Goal: Information Seeking & Learning: Learn about a topic

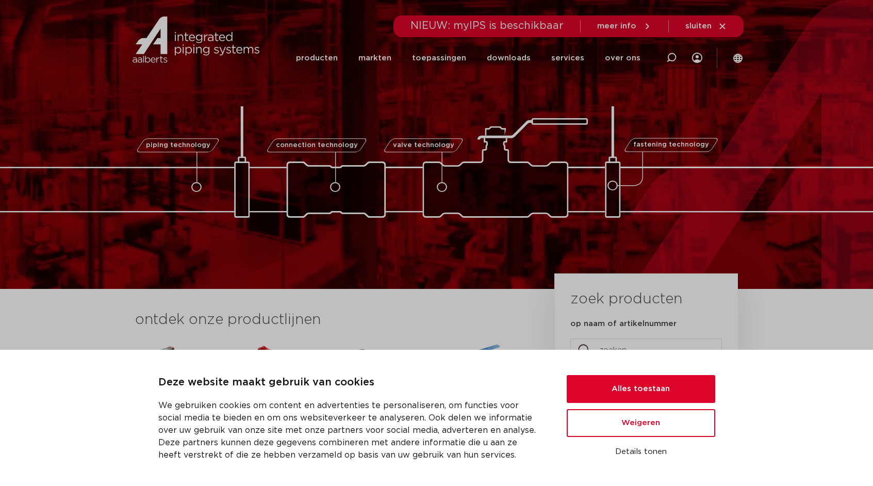
click at [690, 148] on span "fastening technology" at bounding box center [671, 145] width 76 height 7
click at [644, 393] on button "Alles toestaan" at bounding box center [641, 389] width 149 height 28
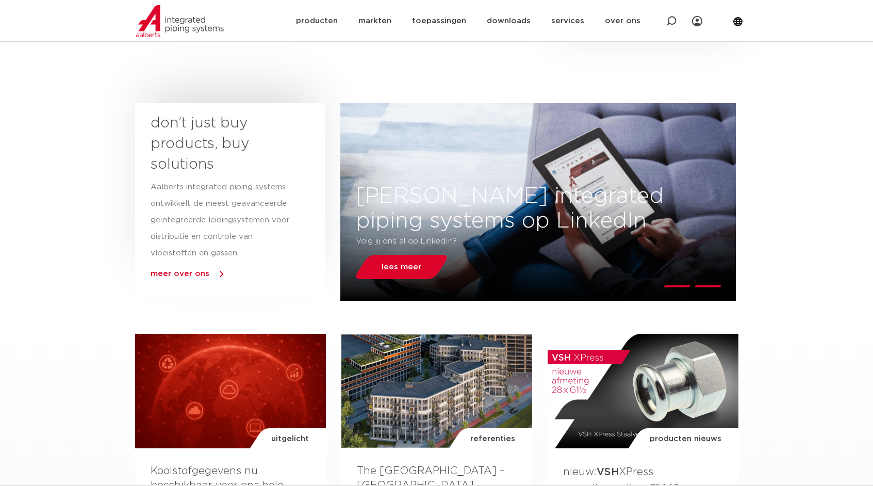
scroll to position [435, 0]
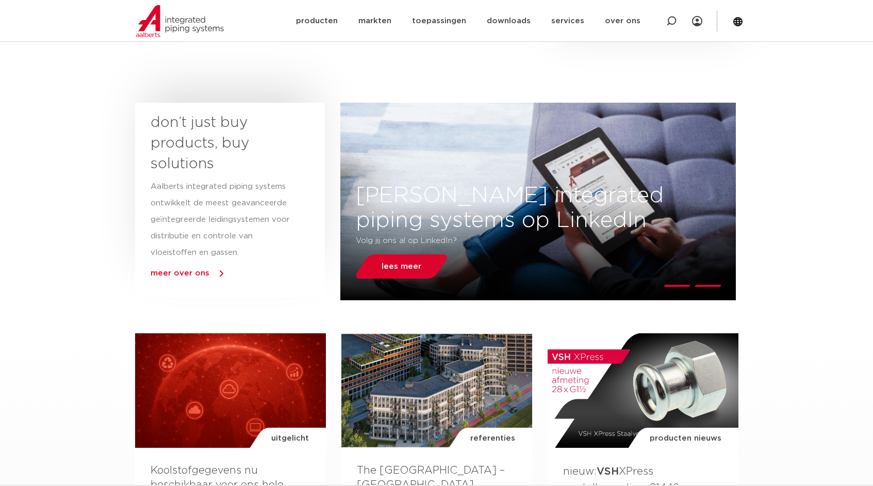
click at [183, 272] on span "meer over ons" at bounding box center [180, 273] width 59 height 8
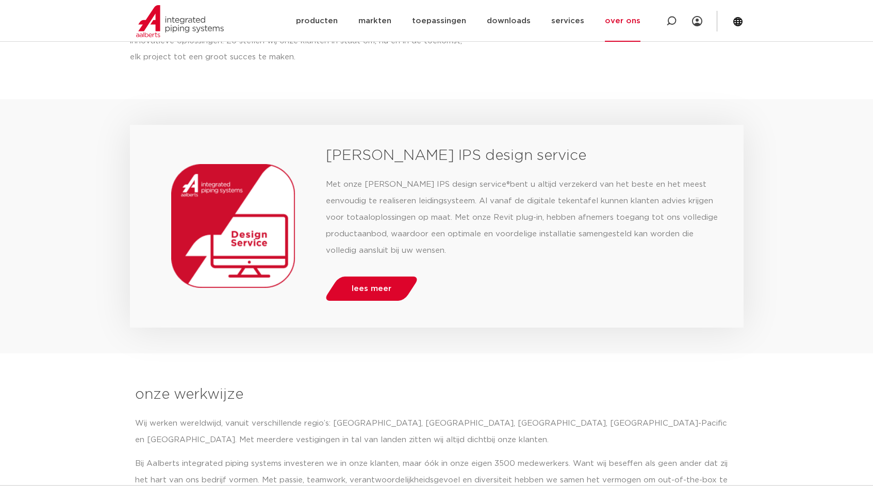
scroll to position [762, 0]
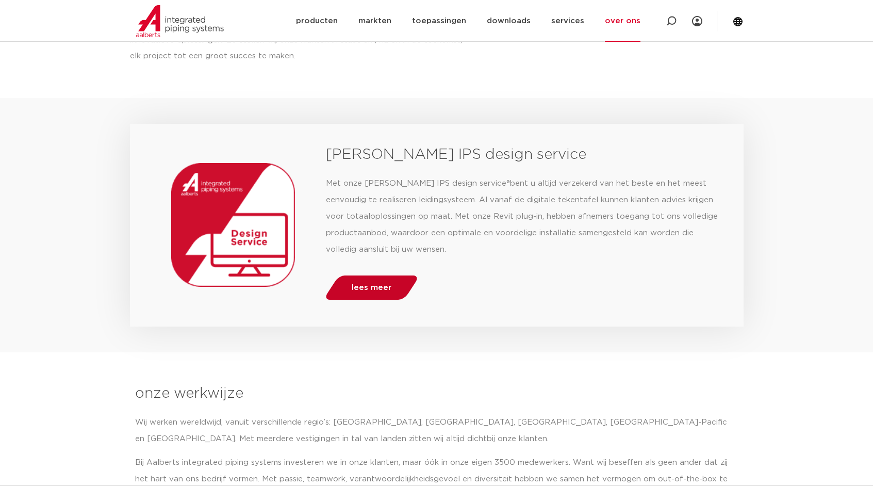
click at [371, 284] on span "lees meer" at bounding box center [372, 288] width 40 height 8
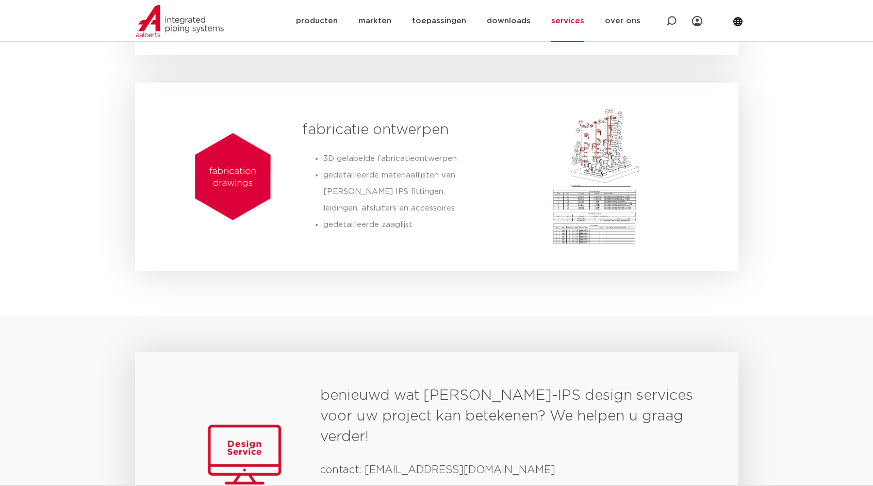
scroll to position [1618, 0]
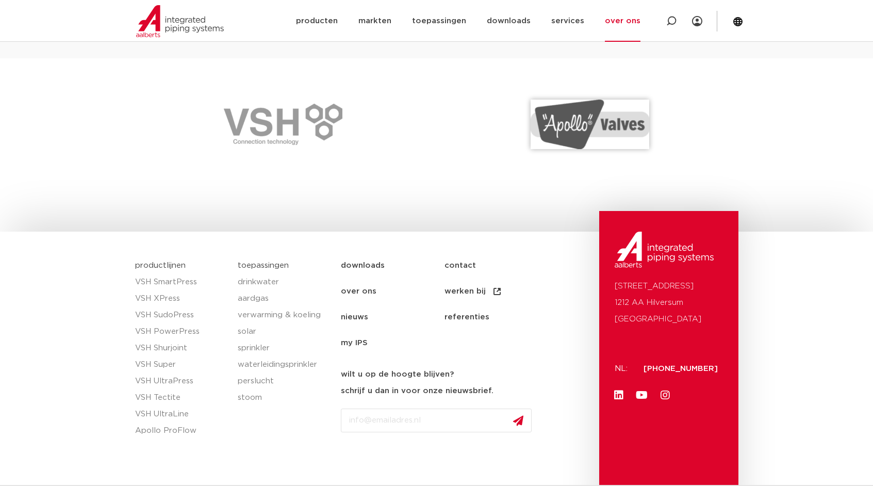
scroll to position [1481, 0]
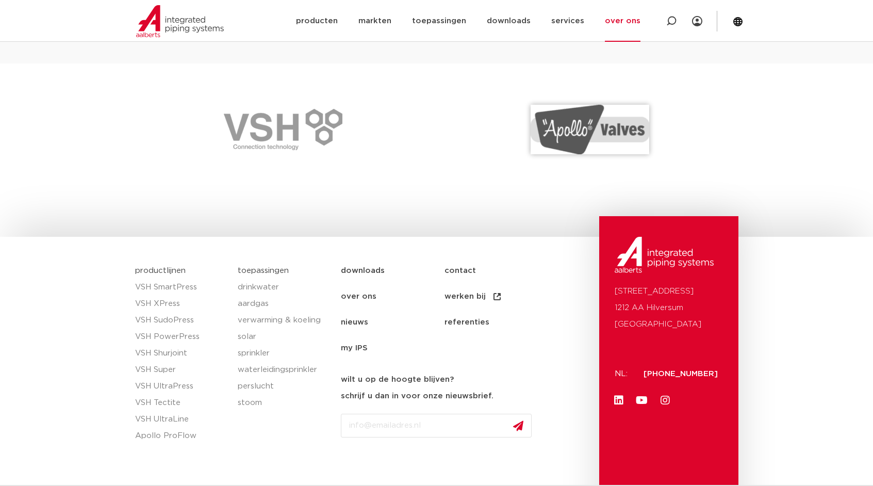
click at [371, 272] on link "downloads" at bounding box center [393, 271] width 104 height 26
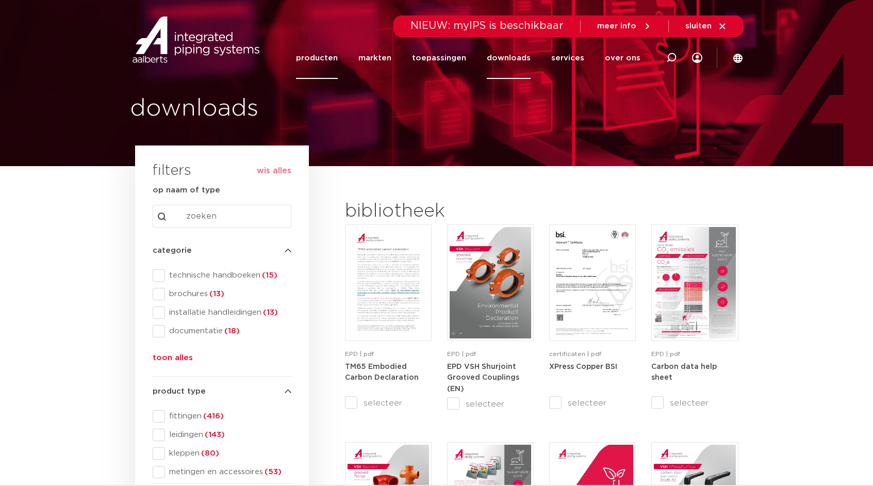
click at [334, 54] on link "producten" at bounding box center [317, 58] width 42 height 42
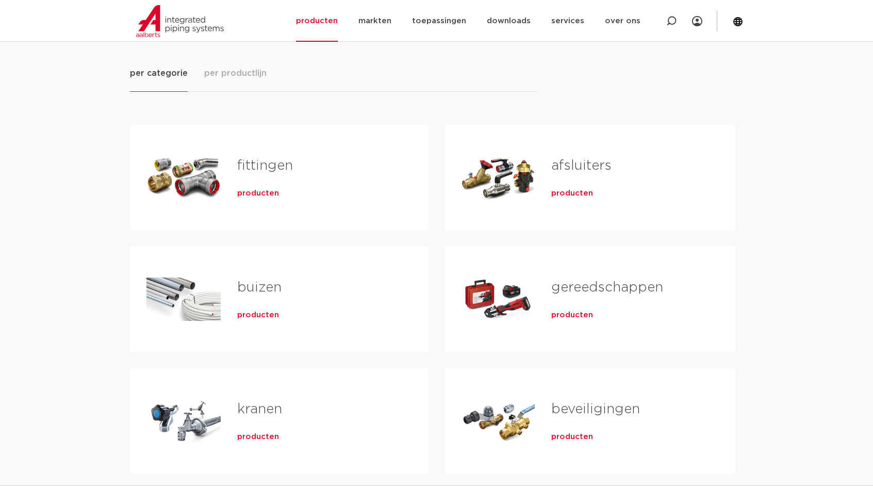
scroll to position [132, 0]
click at [586, 316] on span "producten" at bounding box center [572, 316] width 42 height 10
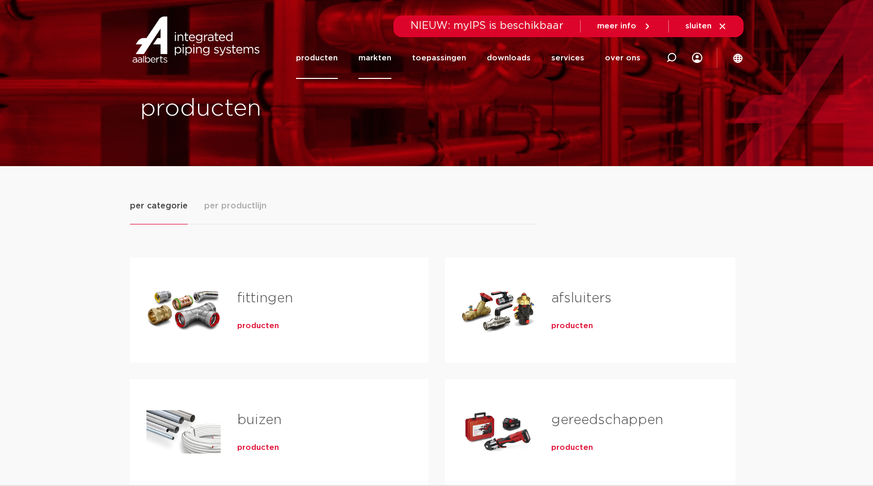
click at [386, 57] on link "markten" at bounding box center [374, 58] width 33 height 42
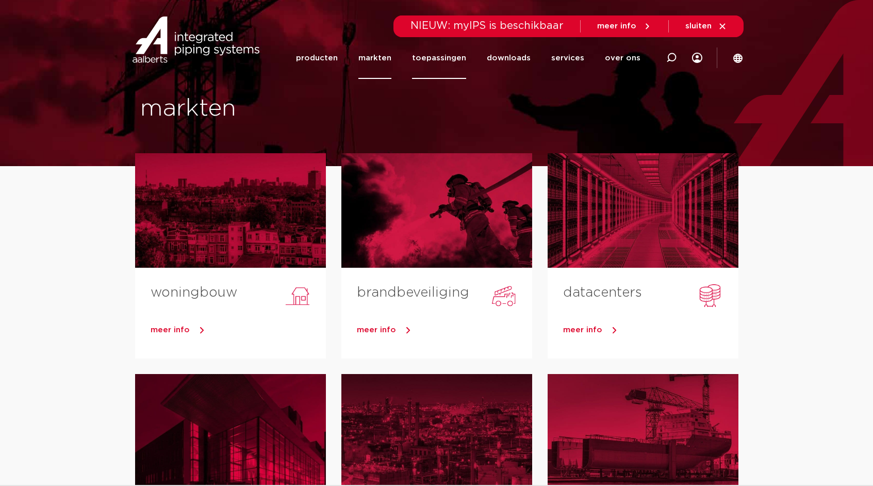
click at [454, 54] on link "toepassingen" at bounding box center [439, 58] width 54 height 42
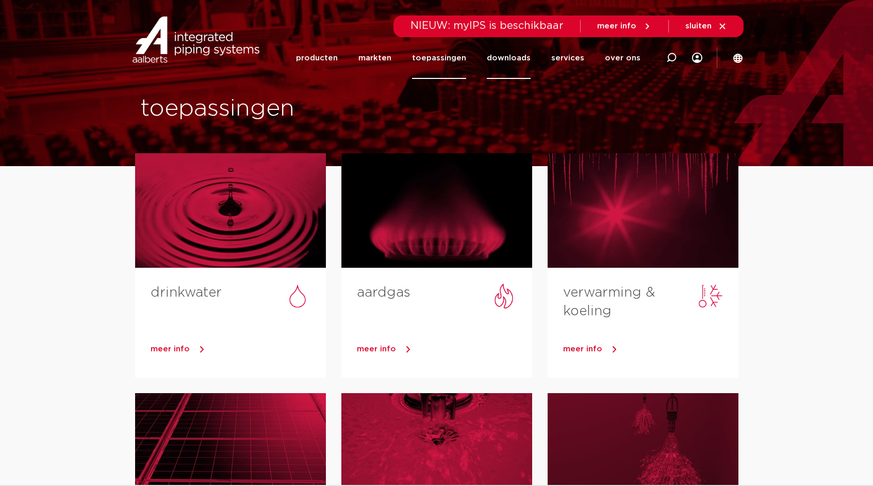
click at [526, 56] on link "downloads" at bounding box center [509, 58] width 44 height 42
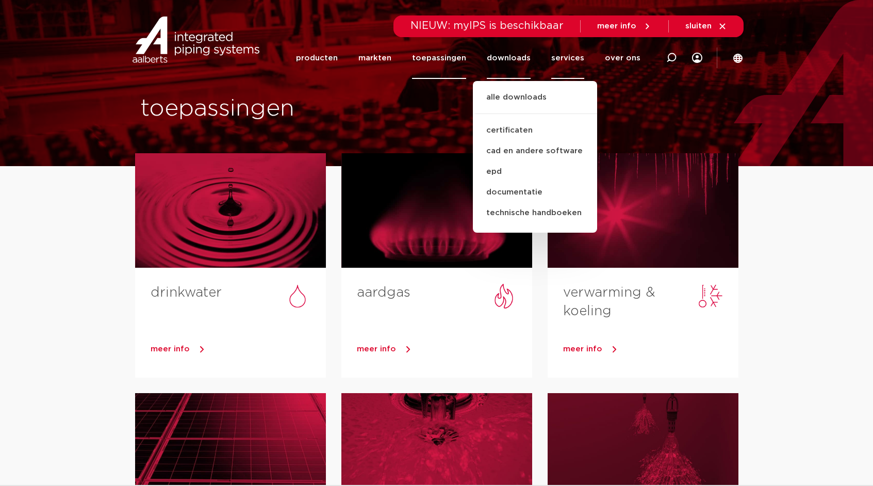
click at [571, 59] on link "services" at bounding box center [567, 58] width 33 height 42
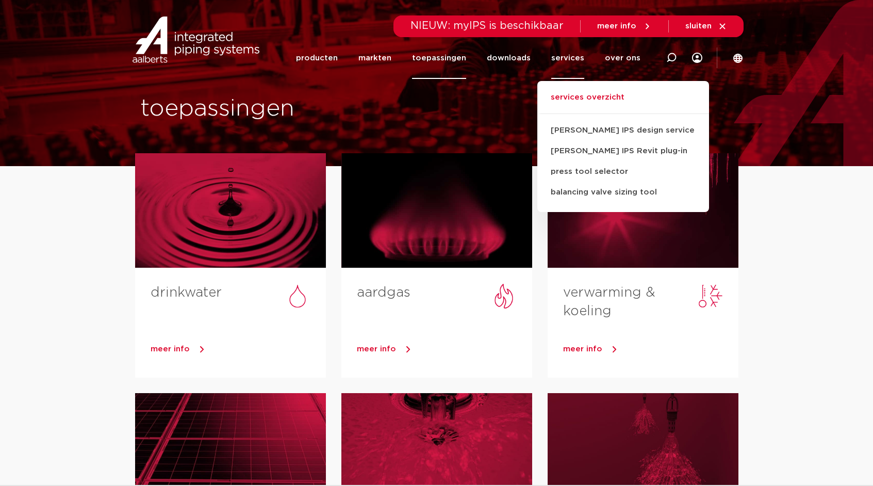
click at [604, 98] on link "services overzicht" at bounding box center [623, 102] width 172 height 23
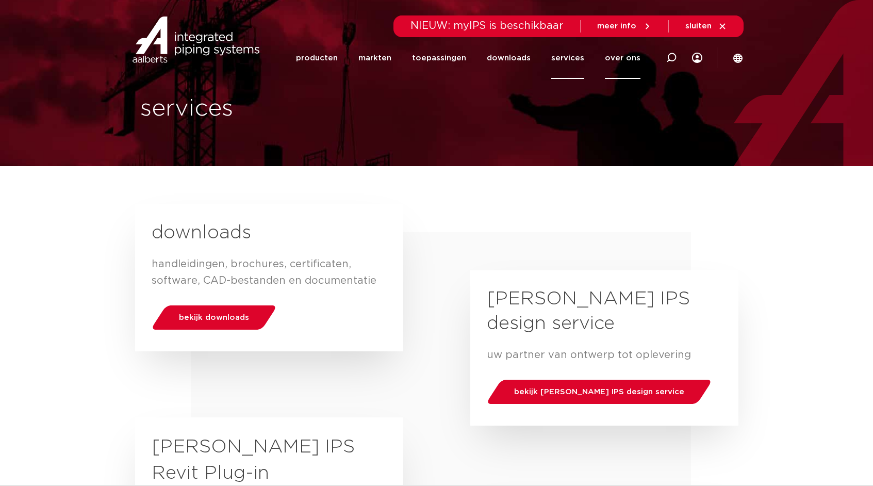
click at [631, 60] on link "over ons" at bounding box center [623, 58] width 36 height 42
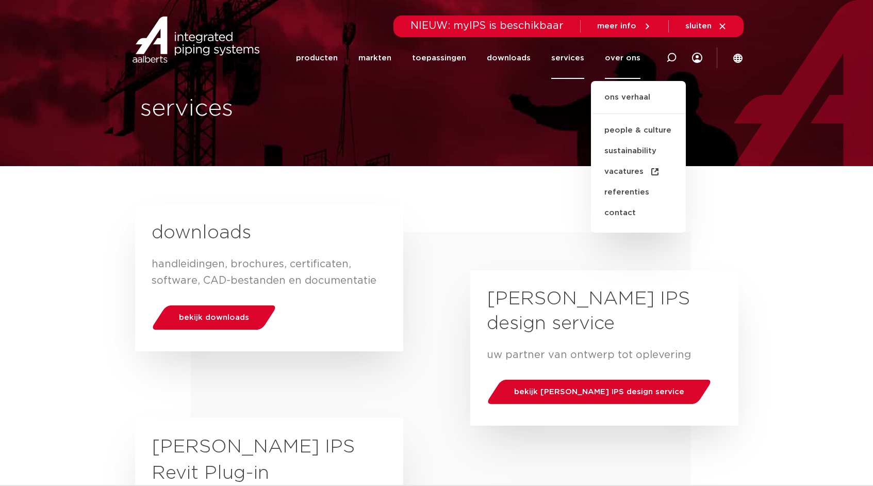
click at [628, 90] on ul "ons verhaal people & culture sustainability vacatures referenties contact" at bounding box center [638, 157] width 95 height 152
click at [628, 96] on link "ons verhaal" at bounding box center [638, 102] width 95 height 23
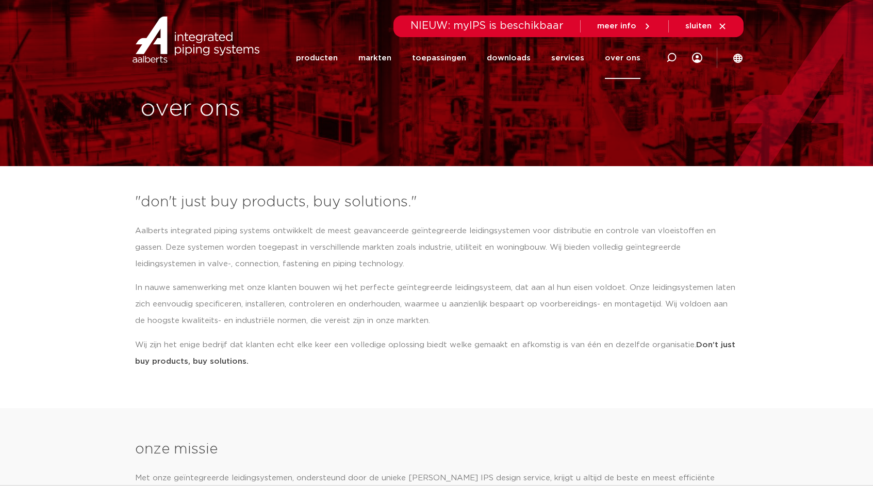
click at [627, 58] on link "over ons" at bounding box center [623, 58] width 36 height 42
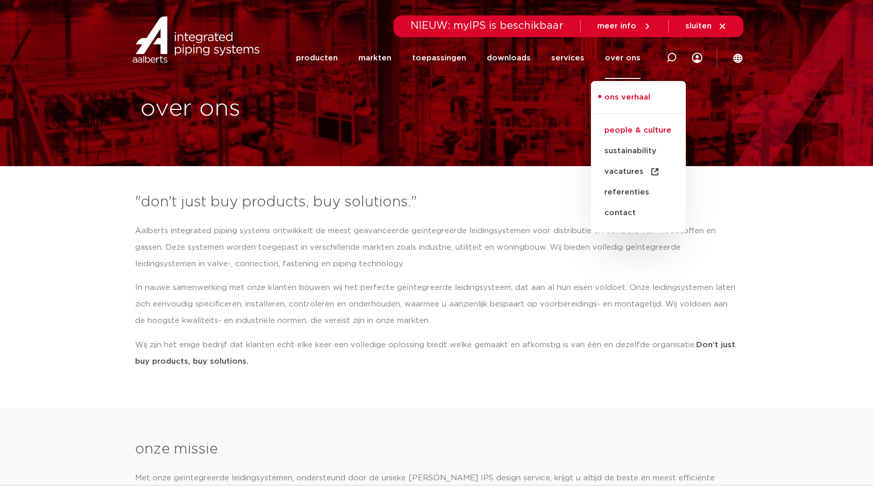
click at [627, 131] on link "people & culture" at bounding box center [638, 130] width 95 height 21
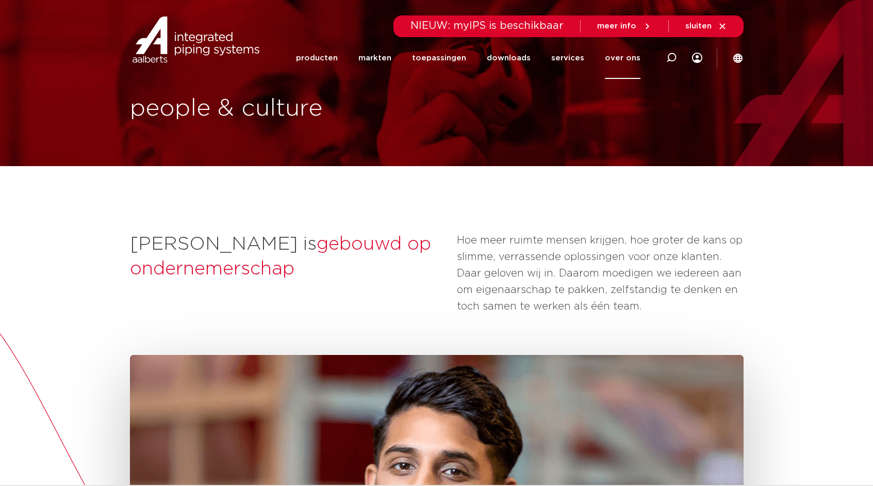
click at [632, 57] on link "over ons" at bounding box center [623, 58] width 36 height 42
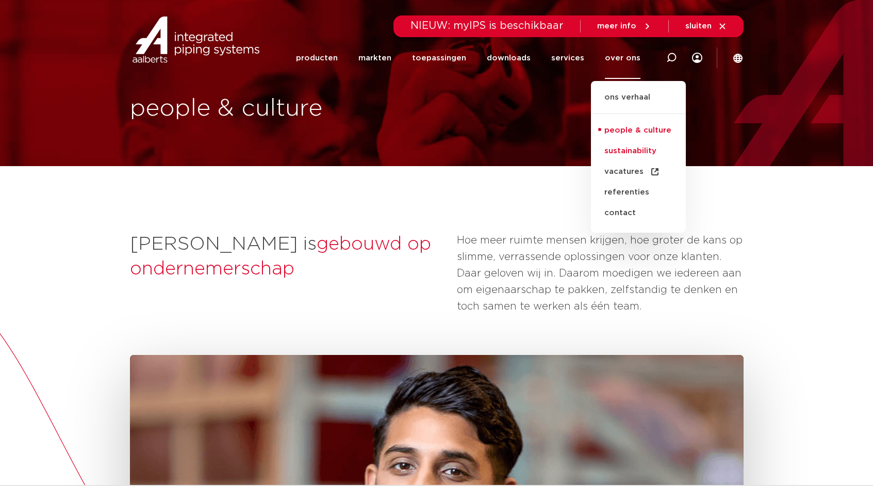
click at [622, 153] on link "sustainability" at bounding box center [638, 151] width 95 height 21
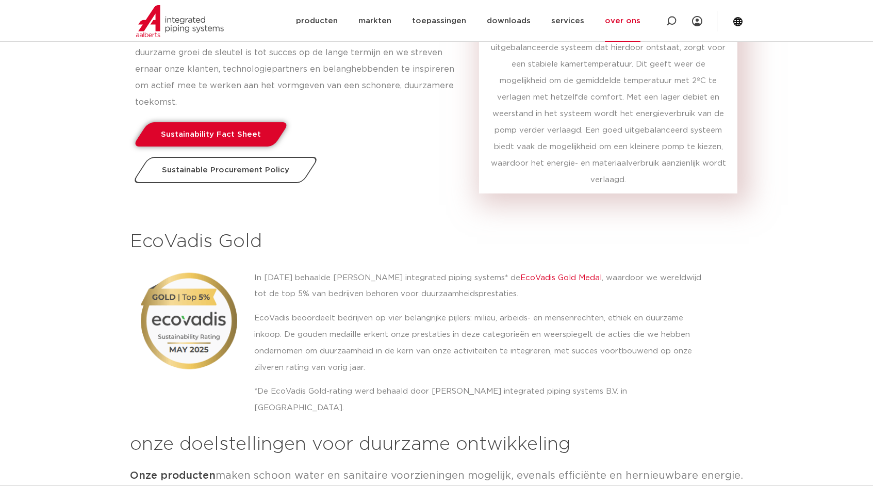
scroll to position [1073, 0]
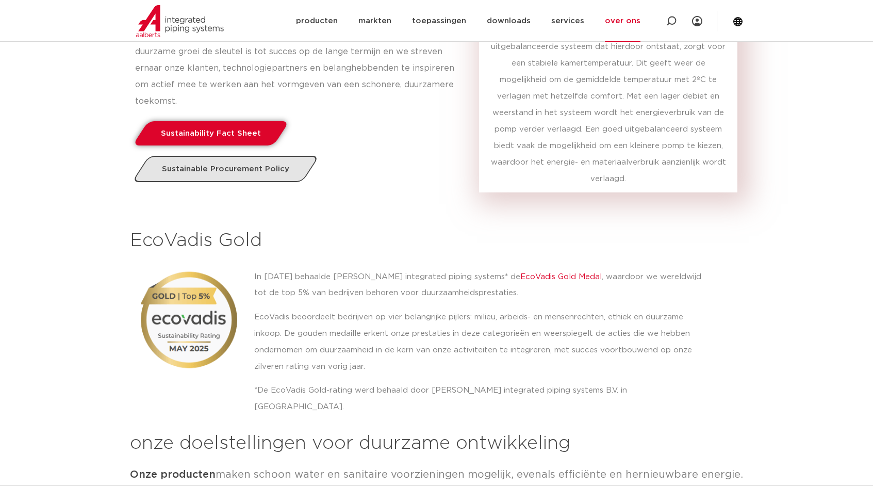
click at [268, 158] on link "Sustainable Procurement Policy" at bounding box center [226, 169] width 188 height 26
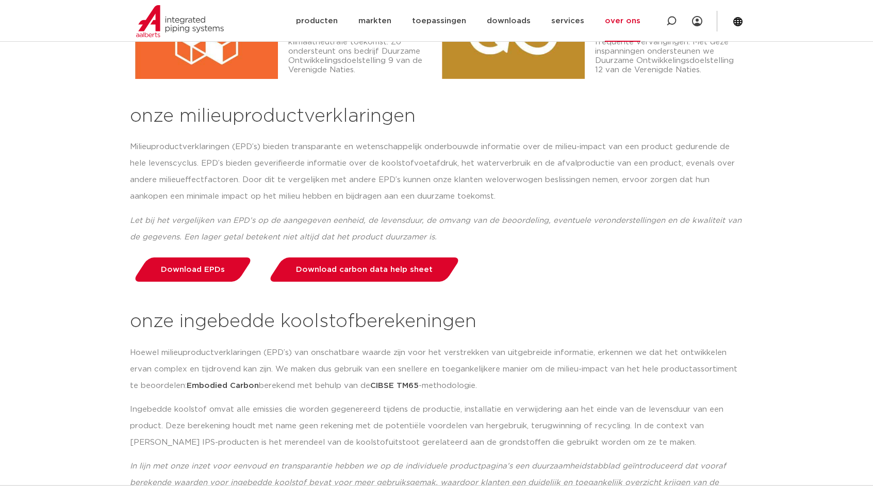
scroll to position [1834, 0]
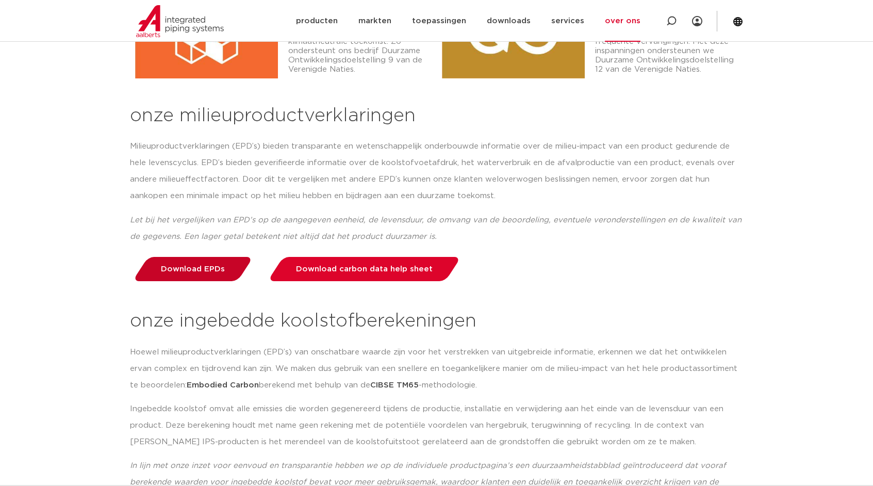
click at [181, 265] on span "Download EPDs" at bounding box center [193, 269] width 64 height 8
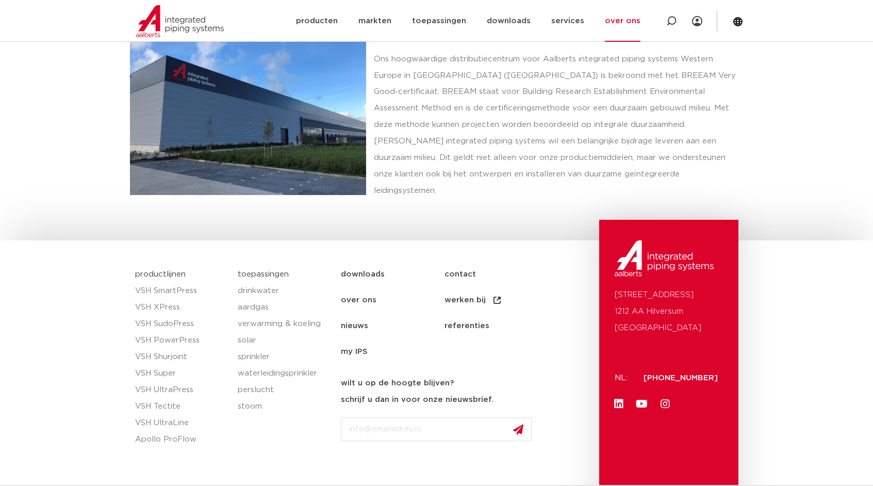
scroll to position [2398, 0]
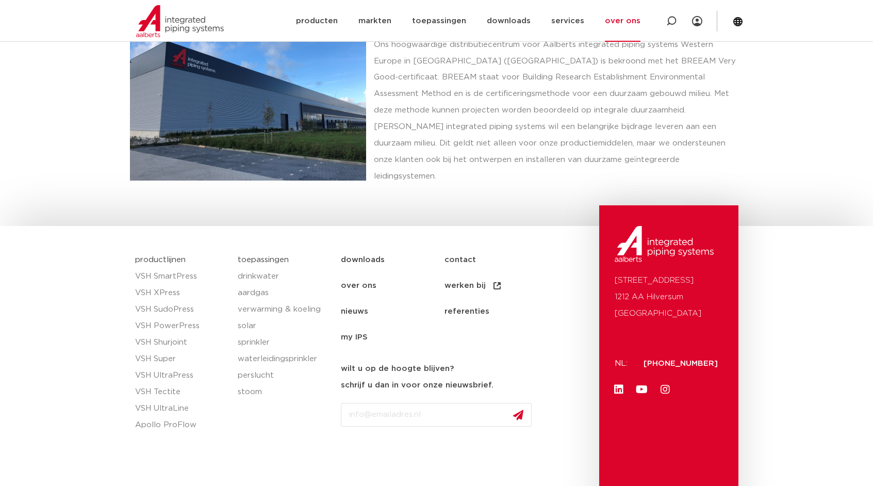
click at [477, 299] on link "referenties" at bounding box center [497, 312] width 104 height 26
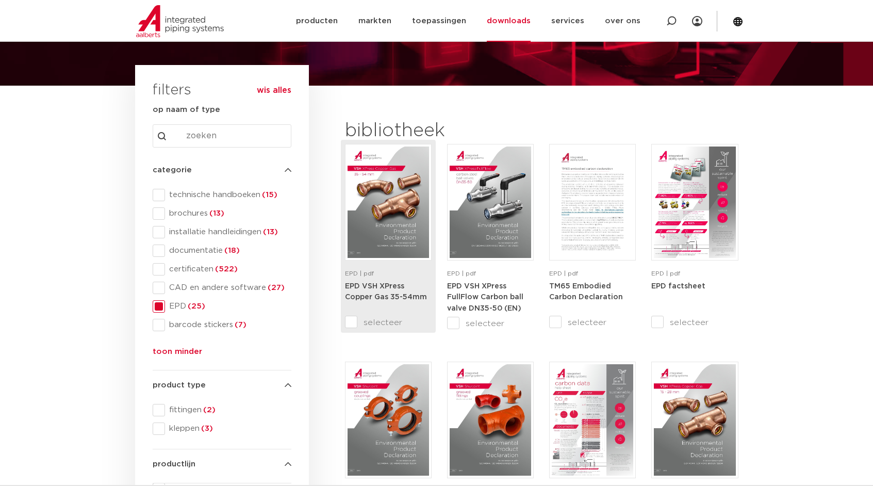
scroll to position [85, 0]
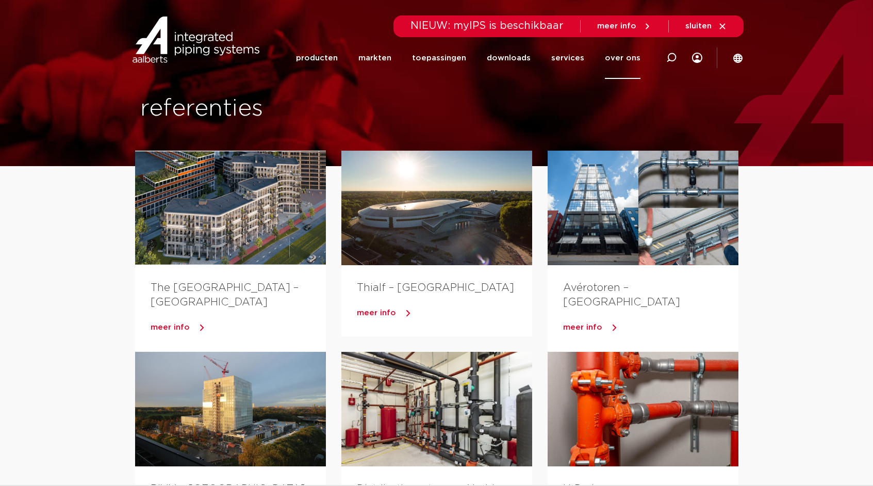
click at [619, 59] on link "over ons" at bounding box center [623, 58] width 36 height 42
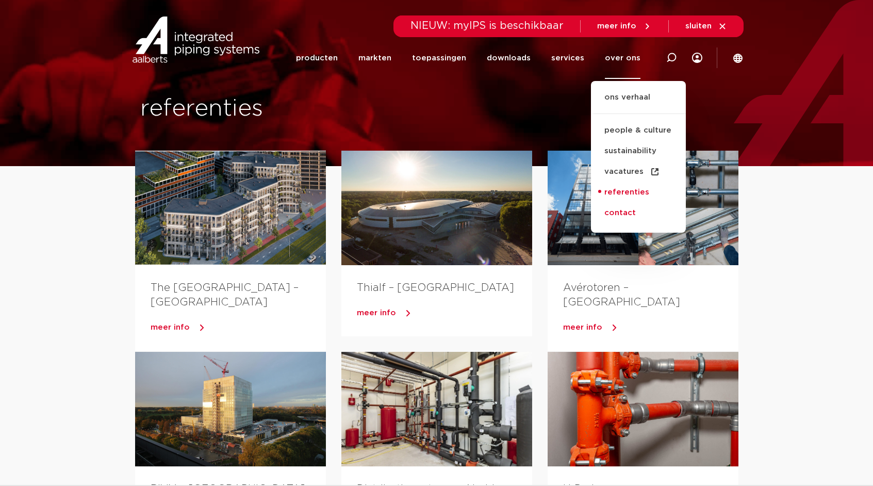
click at [628, 209] on link "contact" at bounding box center [638, 213] width 95 height 21
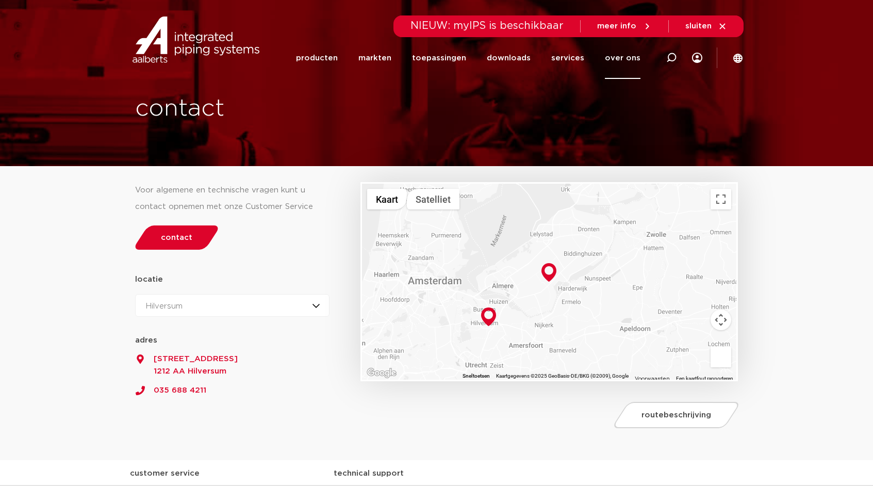
click at [630, 59] on link "over ons" at bounding box center [623, 58] width 36 height 42
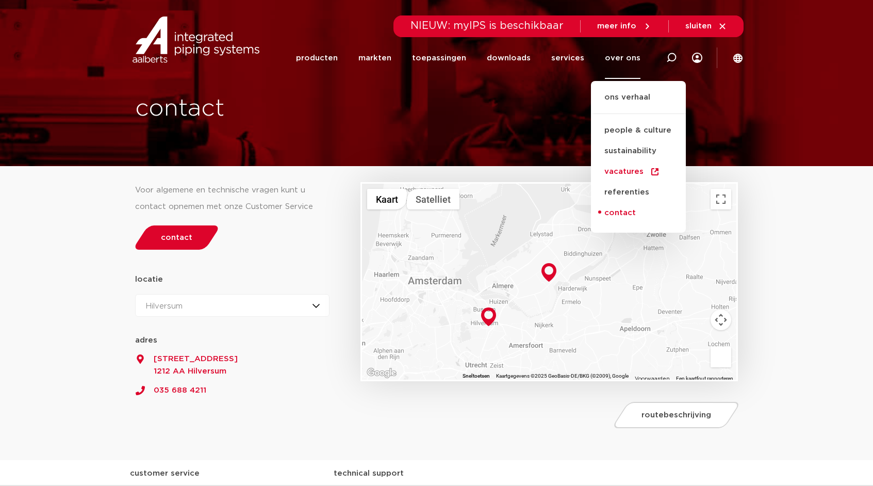
click at [620, 177] on link "vacatures" at bounding box center [638, 171] width 95 height 21
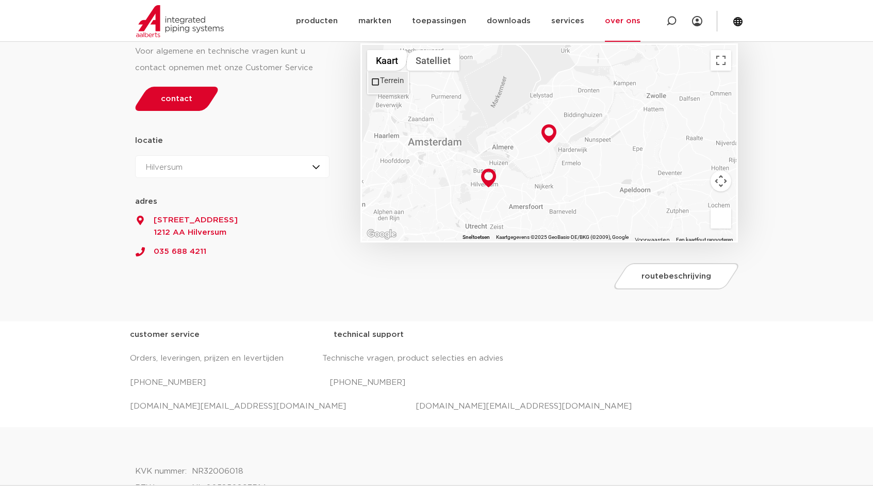
scroll to position [149, 0]
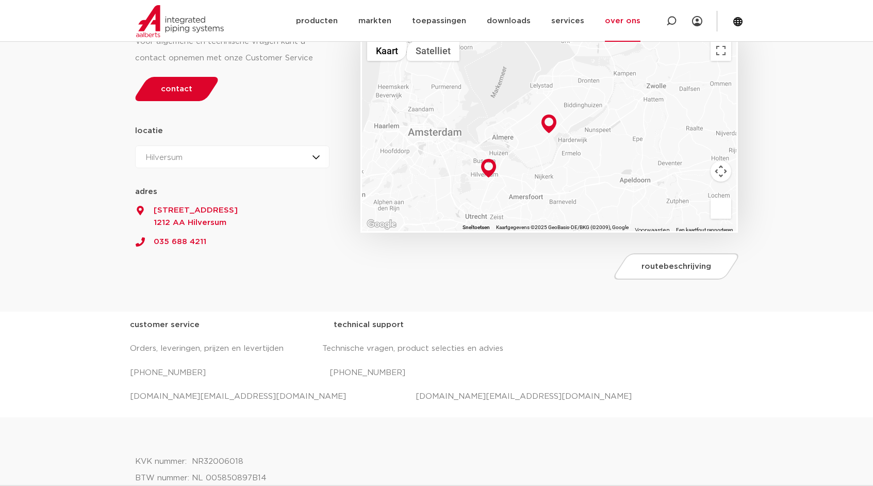
click at [551, 122] on img at bounding box center [549, 124] width 15 height 19
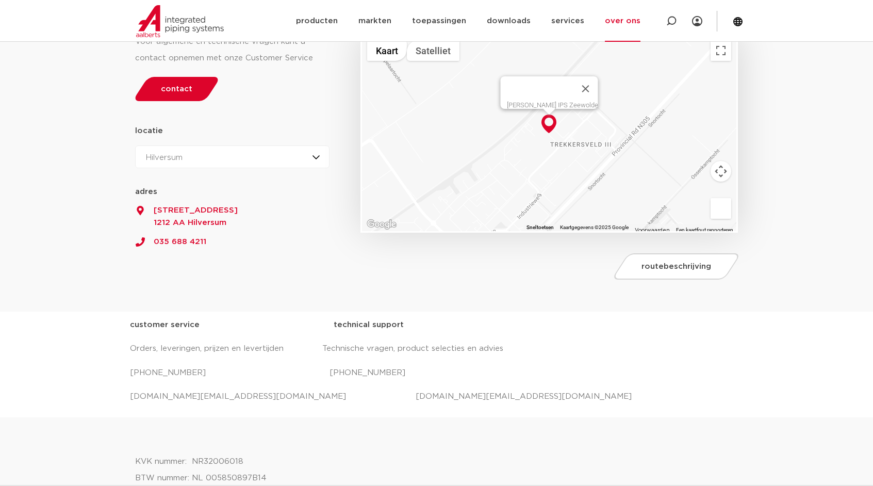
click at [549, 121] on img at bounding box center [549, 124] width 15 height 19
click at [549, 101] on div "Aalberts IPS Zeewolde" at bounding box center [552, 105] width 91 height 8
click at [431, 48] on button "Satelliet" at bounding box center [433, 50] width 53 height 21
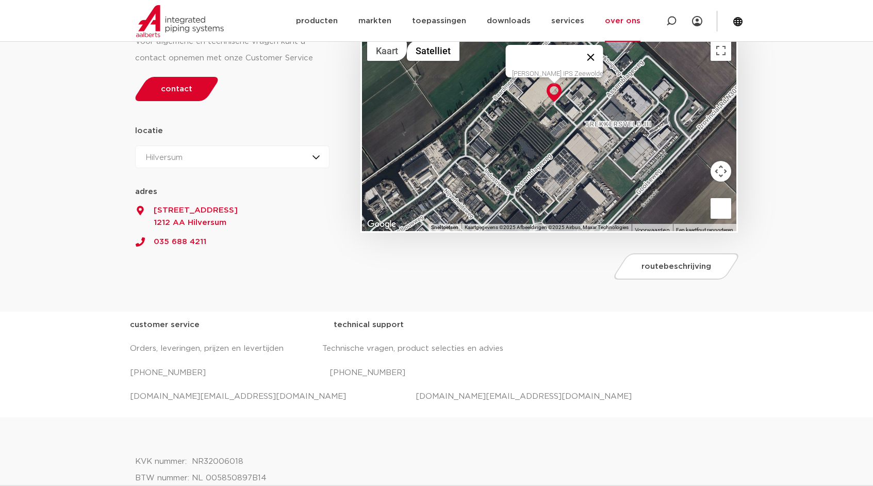
click at [586, 48] on button "Sluiten" at bounding box center [591, 57] width 25 height 25
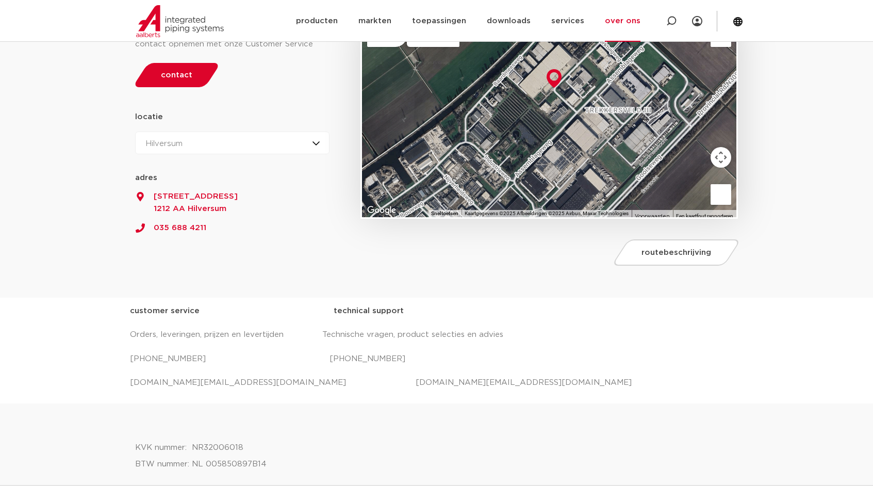
scroll to position [163, 0]
click at [691, 251] on span "routebeschrijving" at bounding box center [677, 252] width 70 height 8
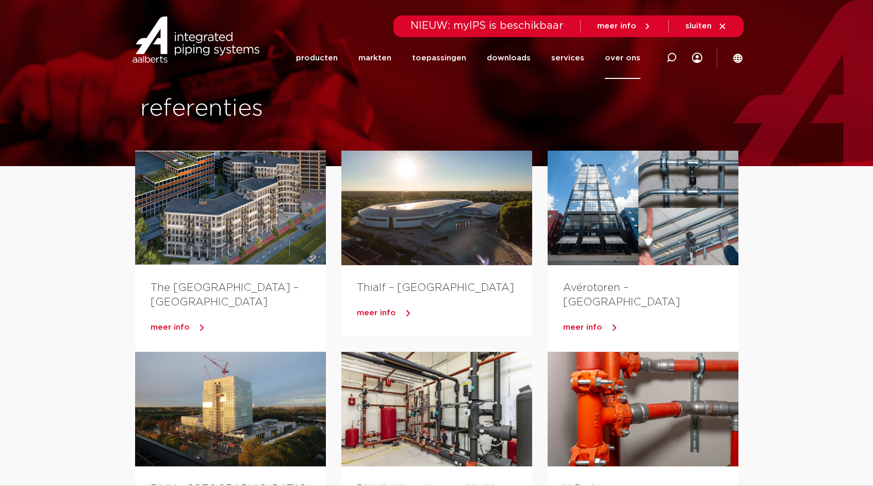
click at [624, 26] on span "meer info" at bounding box center [616, 26] width 39 height 8
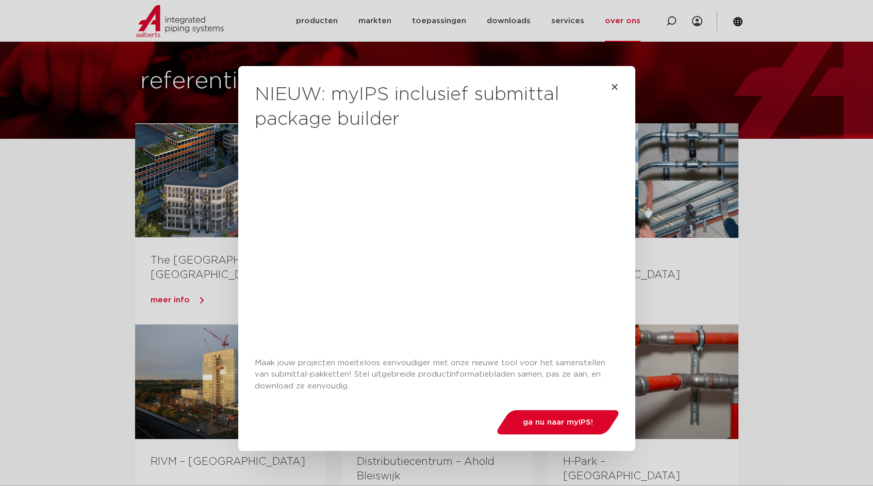
scroll to position [18, 0]
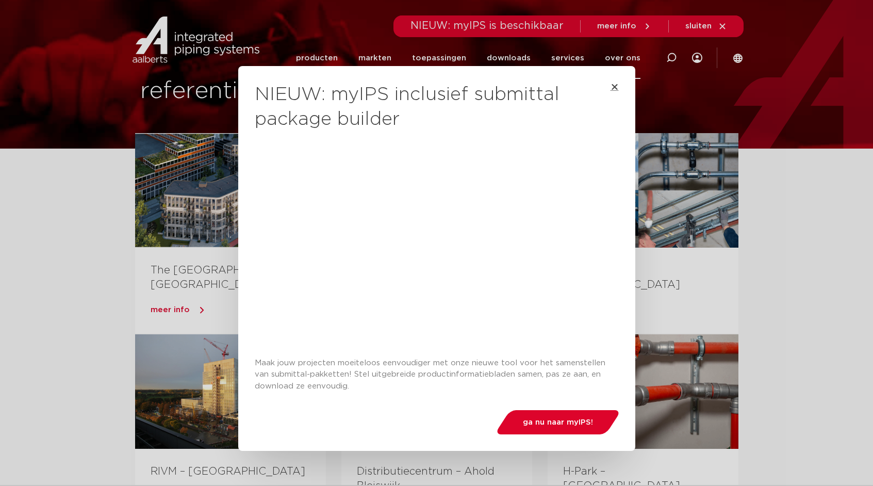
click at [611, 85] on icon "Close" at bounding box center [615, 87] width 8 height 8
